Goal: Check status: Check status

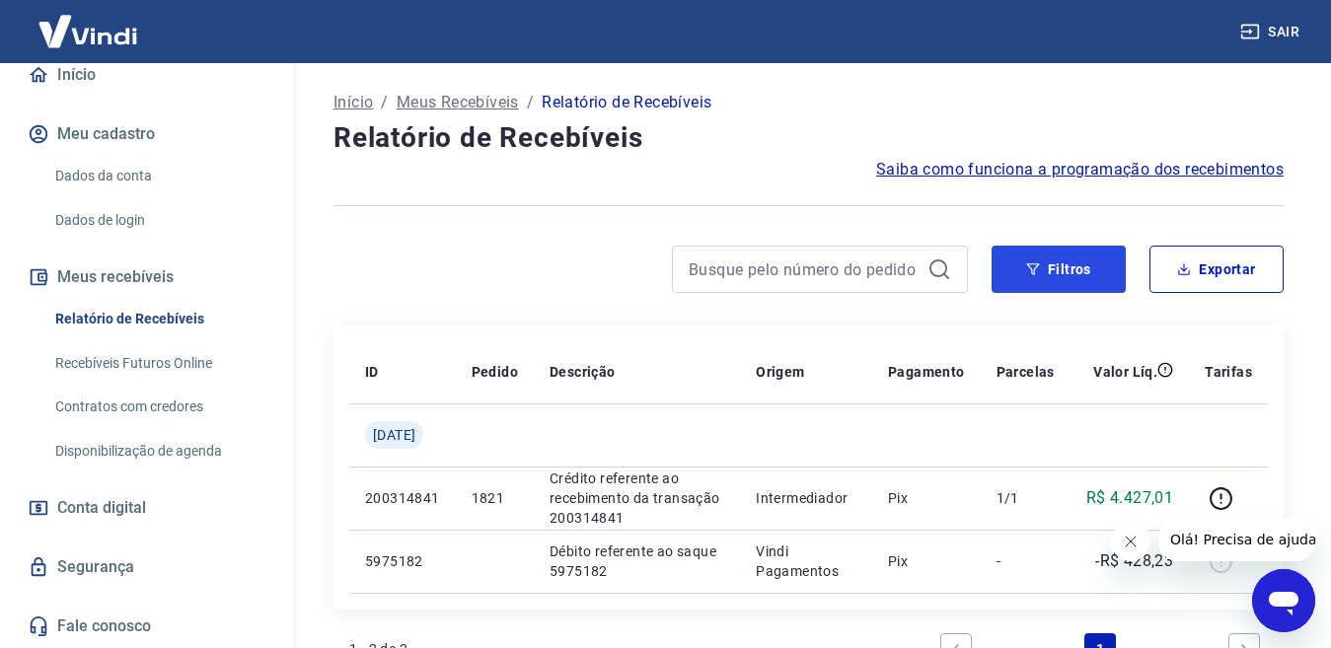
click at [1021, 264] on button "Filtros" at bounding box center [1059, 269] width 134 height 47
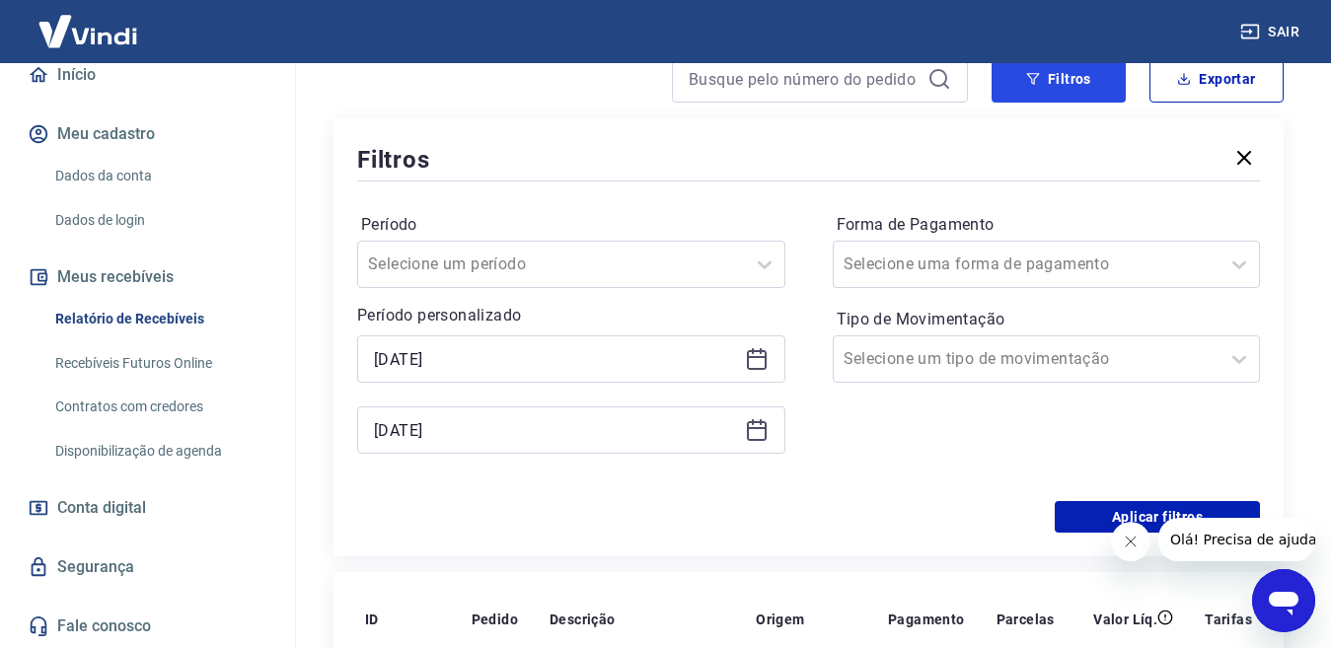
scroll to position [197, 0]
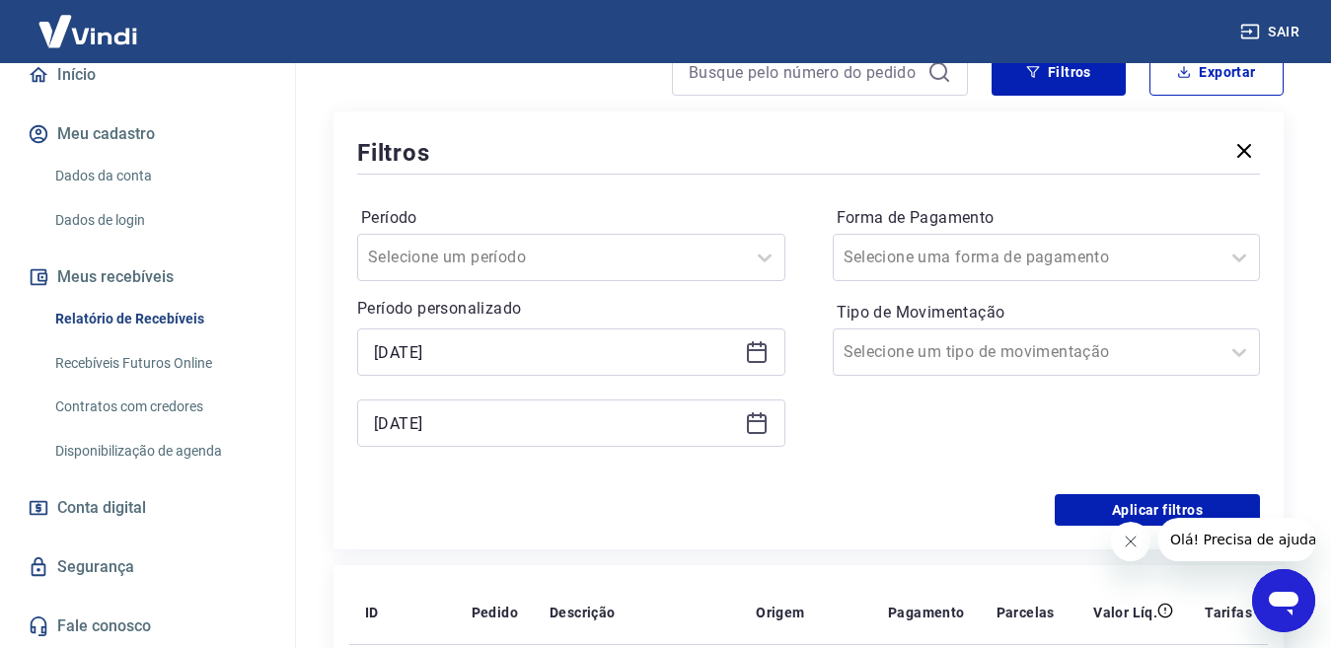
click at [752, 351] on icon at bounding box center [757, 350] width 20 height 2
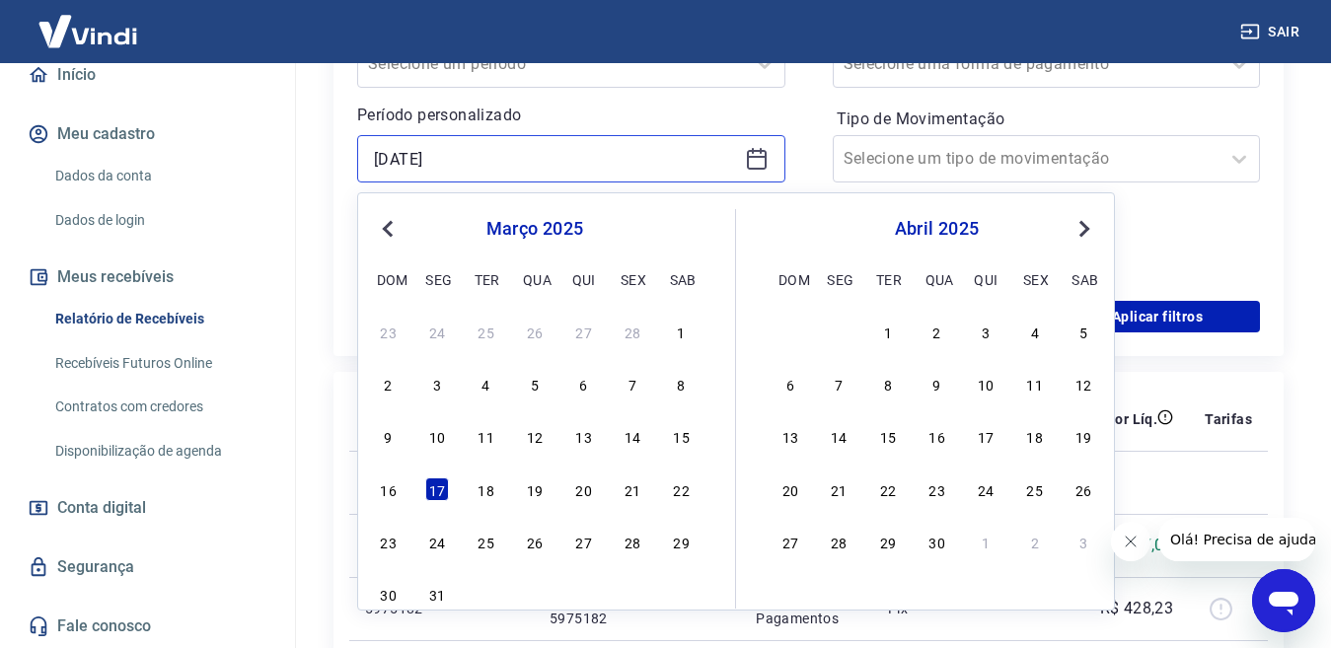
scroll to position [395, 0]
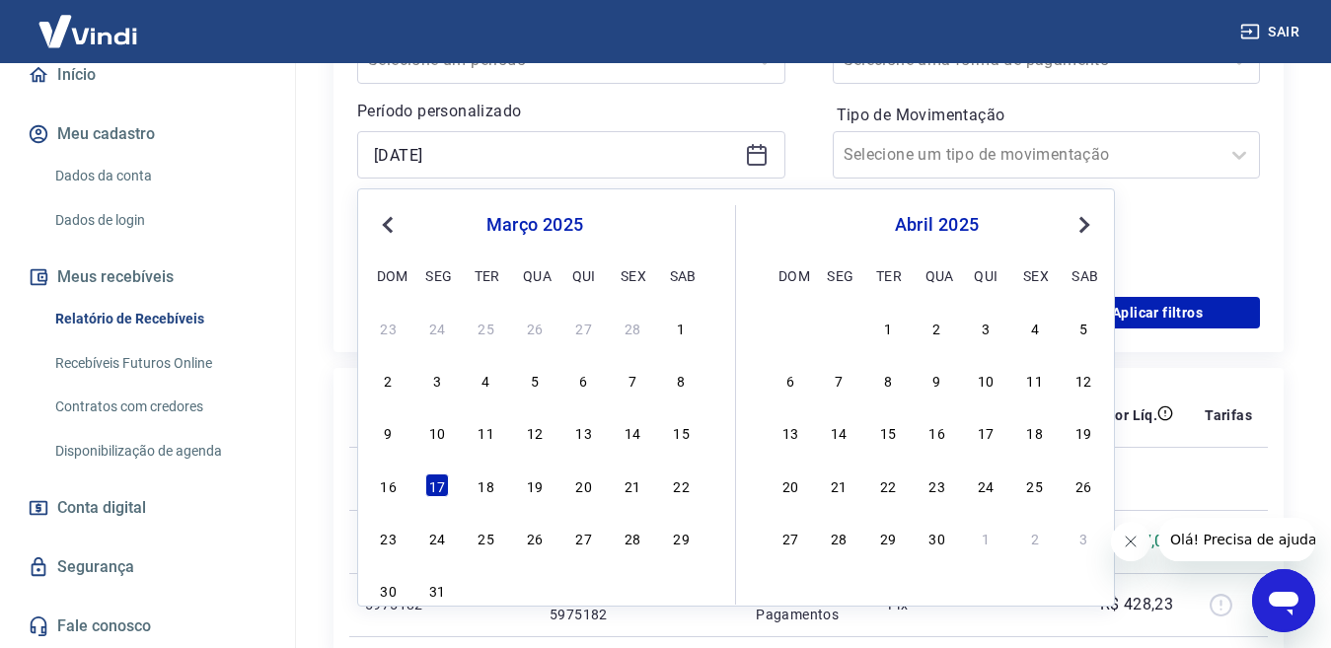
click at [525, 394] on div "2 3 4 5 6 7 8" at bounding box center [535, 380] width 322 height 29
click at [543, 366] on div "2 3 4 5 6 7 8" at bounding box center [535, 380] width 322 height 29
click at [541, 384] on div "5" at bounding box center [535, 380] width 24 height 24
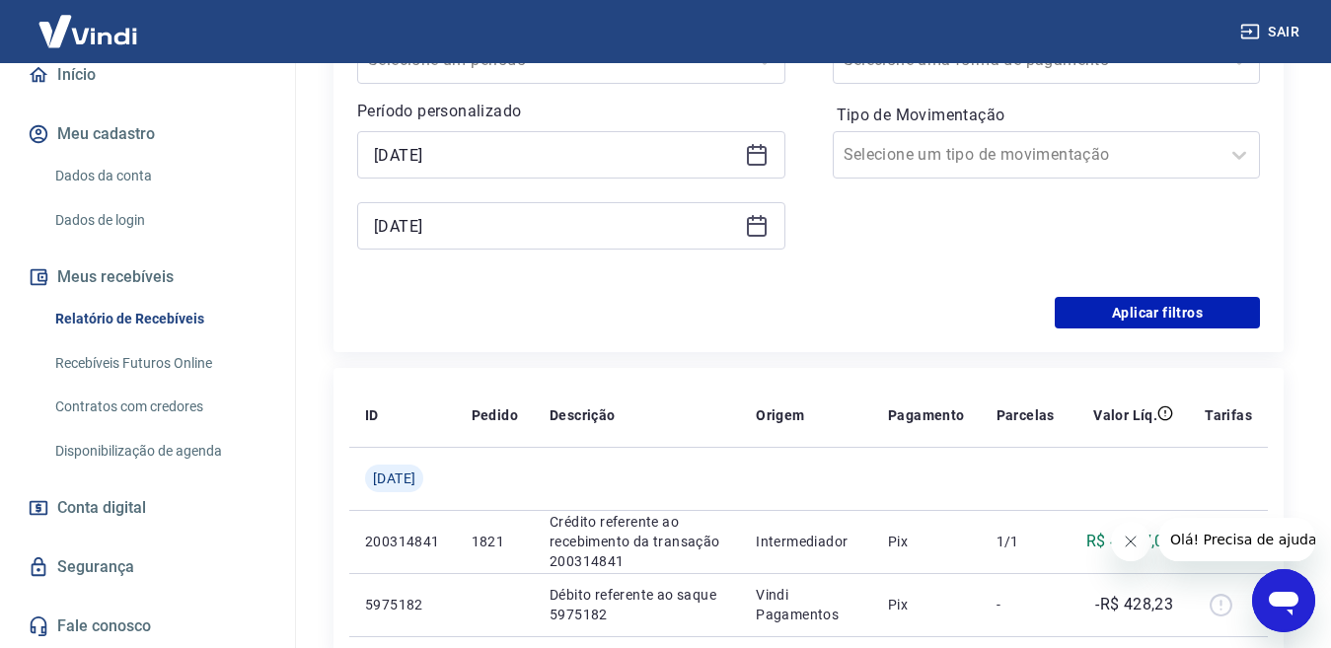
click at [745, 231] on icon at bounding box center [757, 226] width 24 height 24
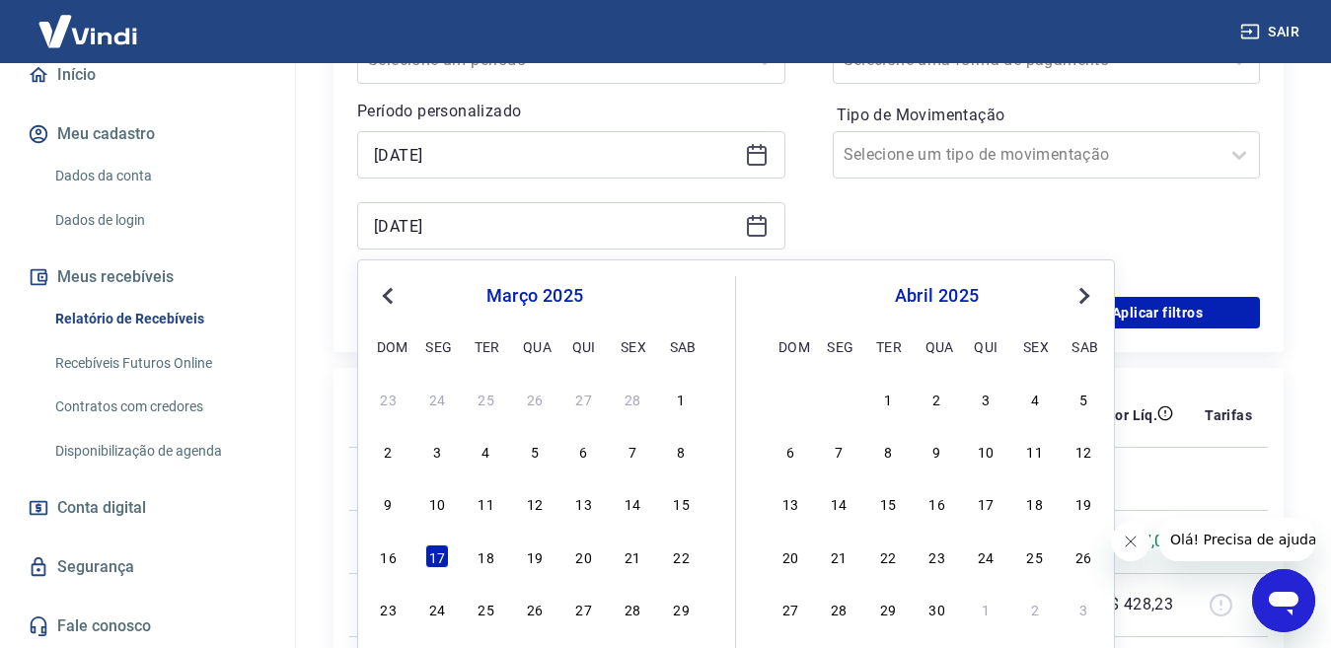
click at [742, 168] on div "[DATE]" at bounding box center [571, 154] width 428 height 47
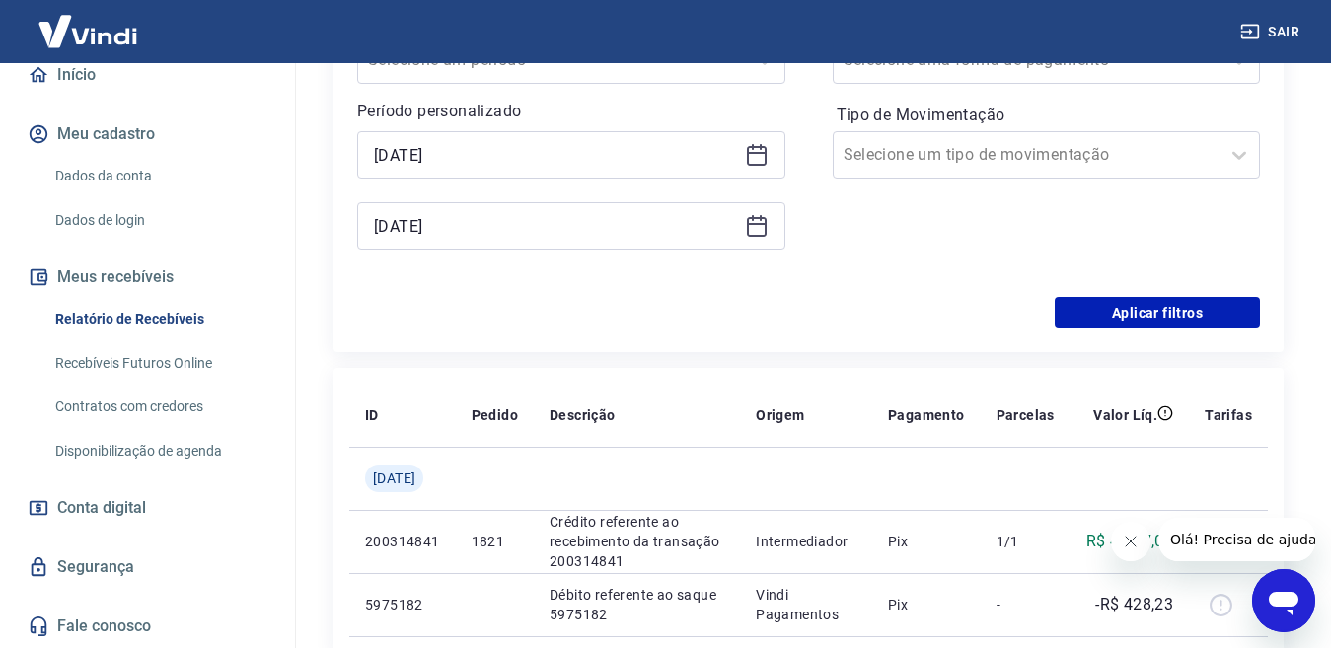
click at [753, 162] on icon at bounding box center [757, 155] width 24 height 24
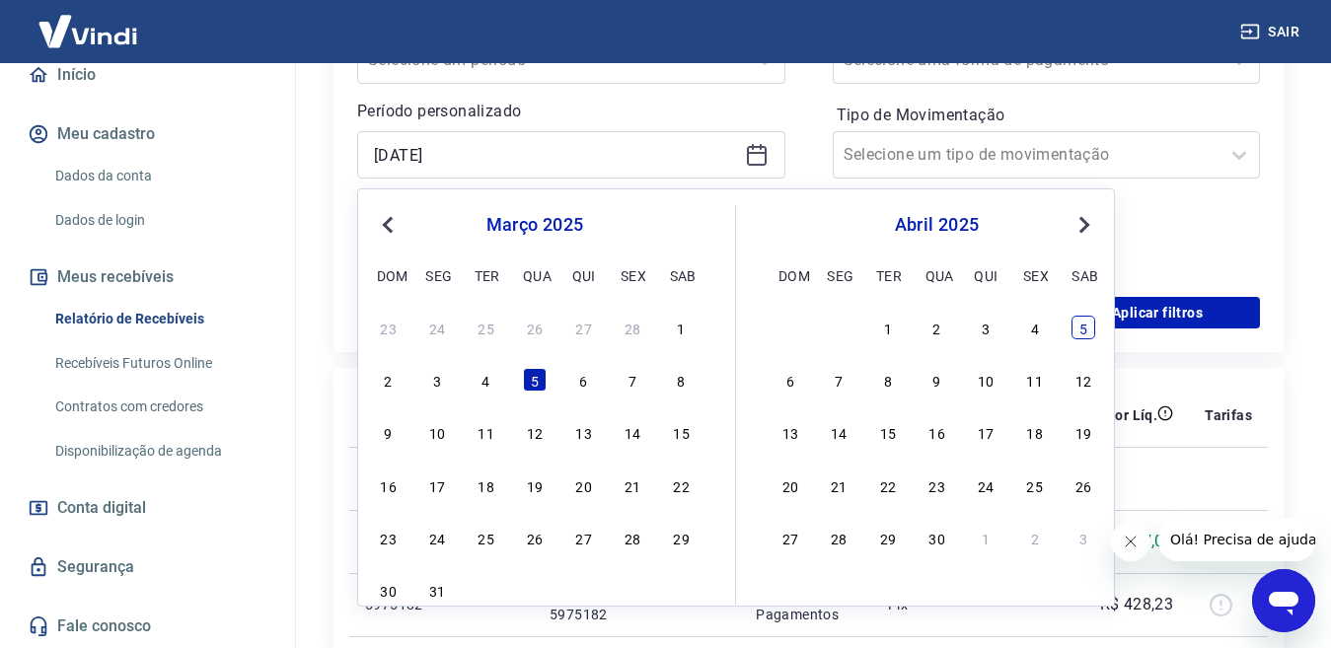
click at [1079, 337] on div "5" at bounding box center [1084, 328] width 24 height 24
type input "[DATE]"
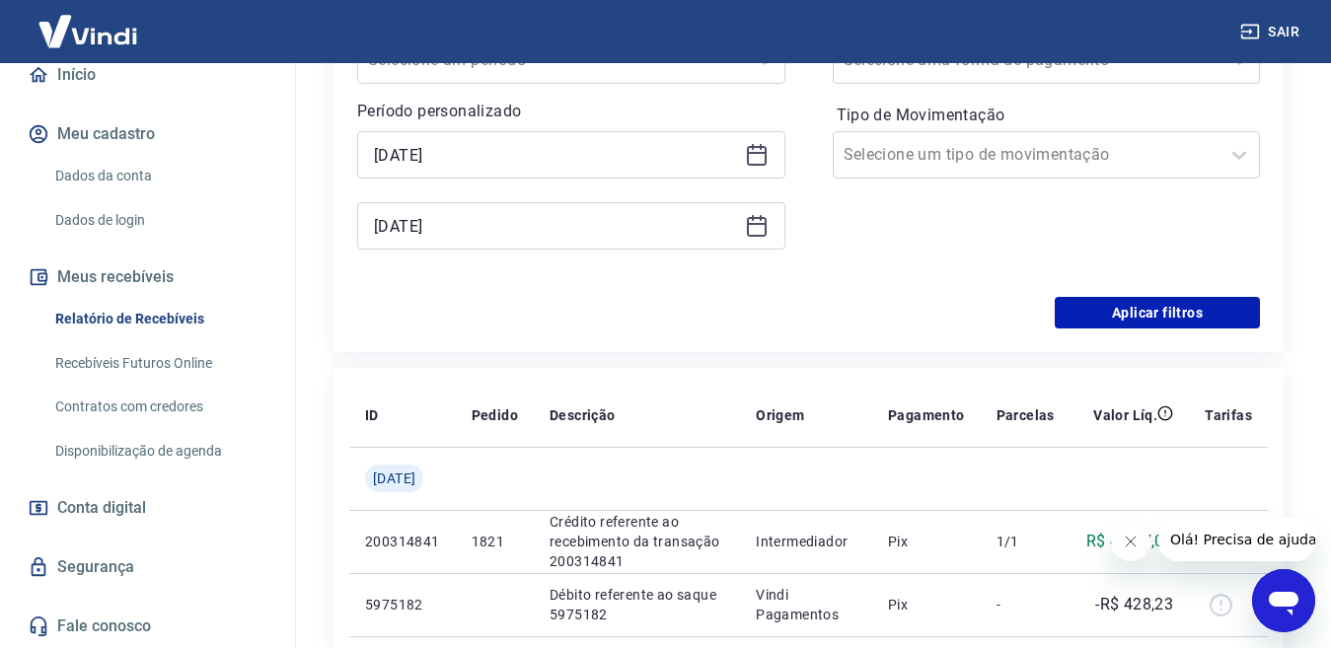
click at [756, 227] on icon at bounding box center [757, 226] width 24 height 24
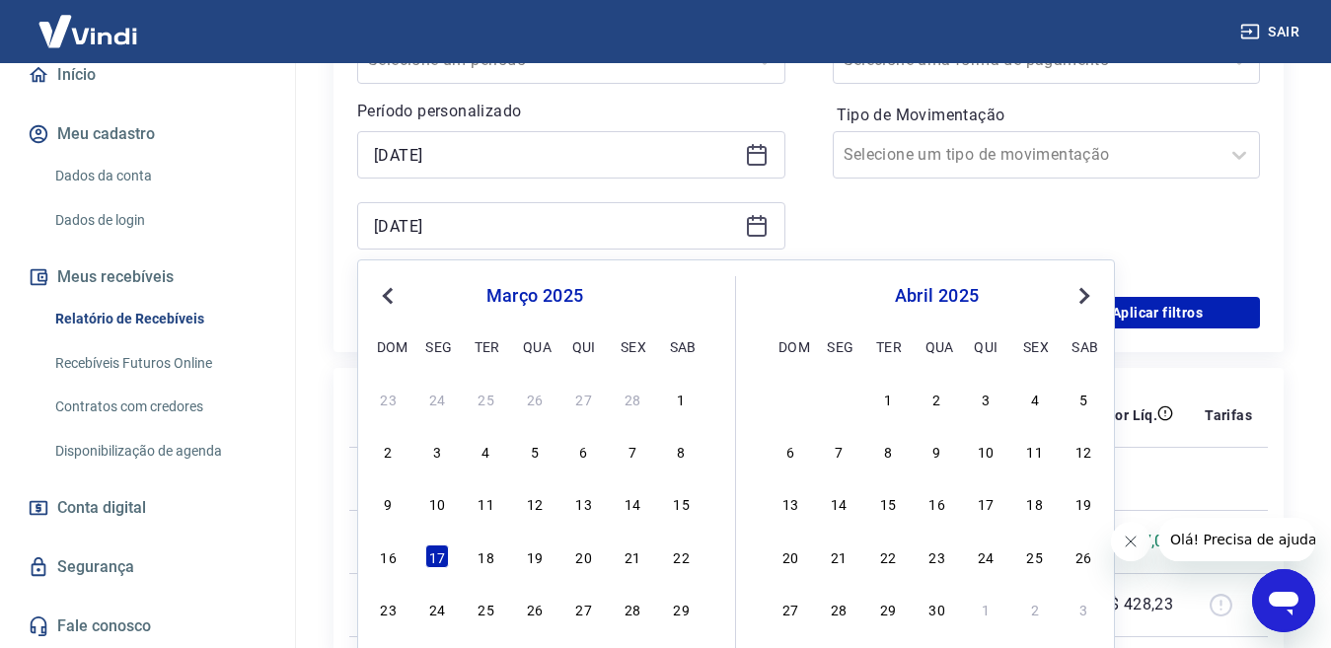
click at [1074, 404] on div "5" at bounding box center [1084, 399] width 24 height 24
type input "[DATE]"
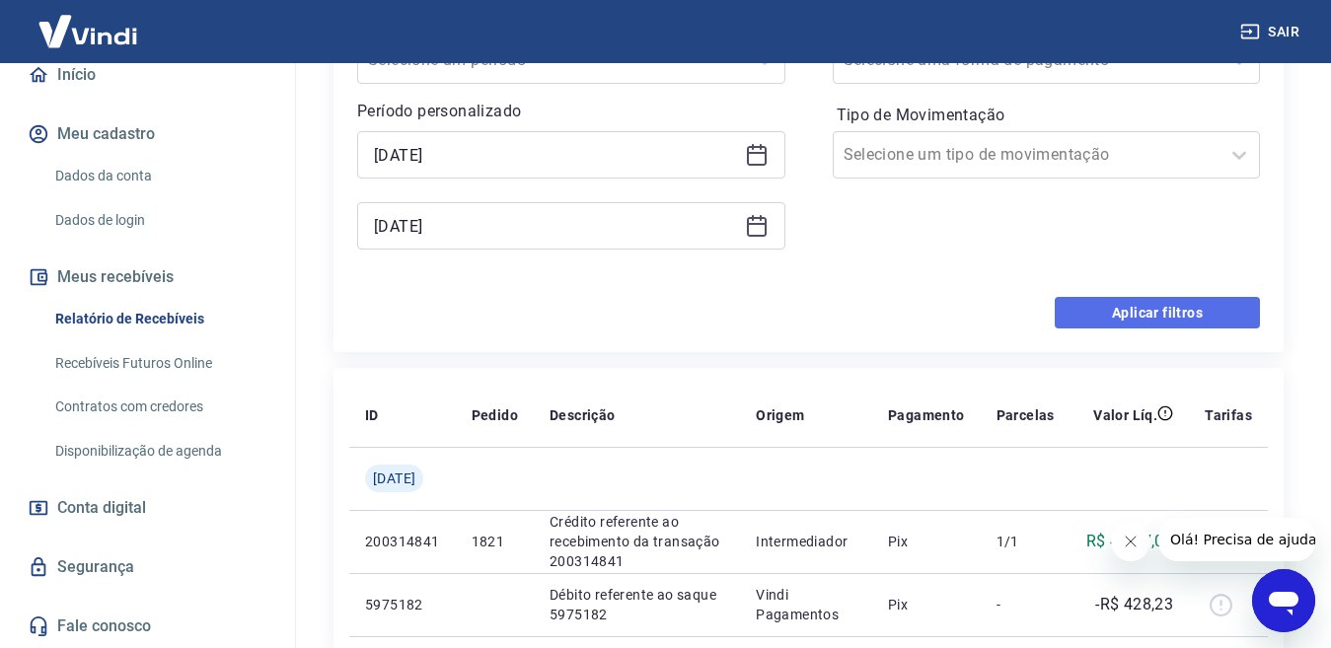
click at [1132, 314] on button "Aplicar filtros" at bounding box center [1157, 313] width 205 height 32
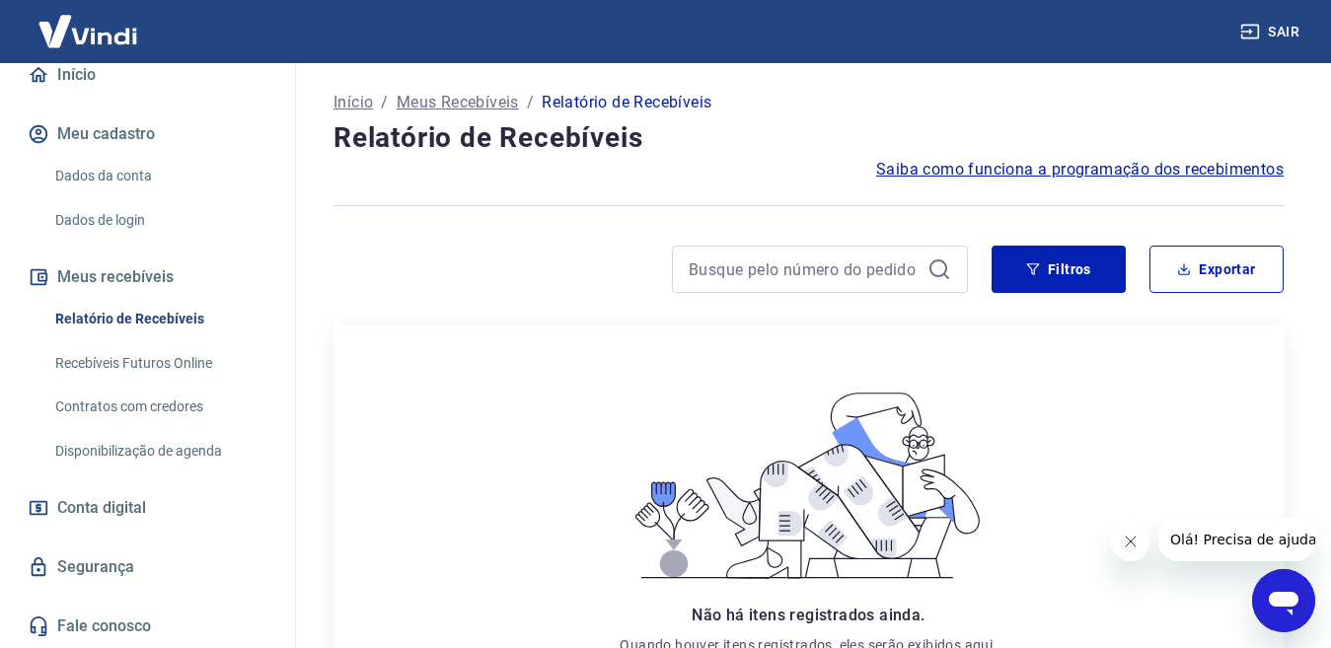
scroll to position [99, 0]
